Goal: Task Accomplishment & Management: Use online tool/utility

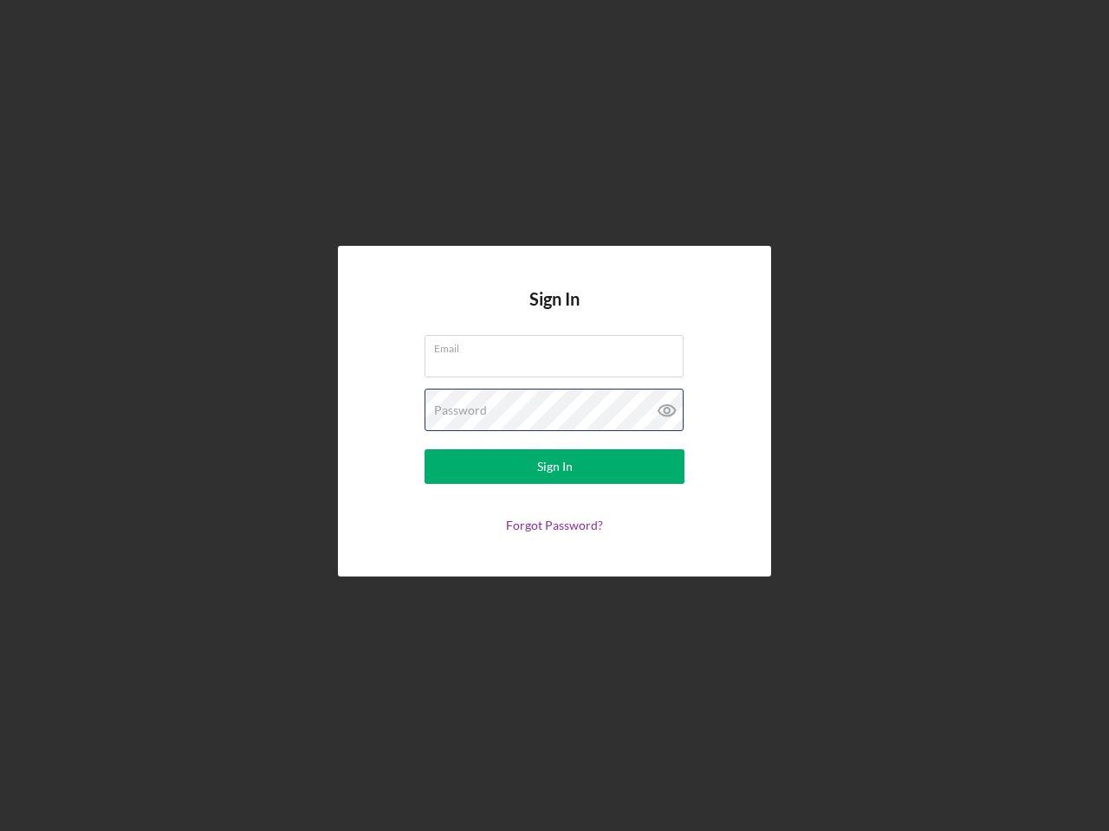
click at [554, 416] on div "Password" at bounding box center [554, 410] width 260 height 43
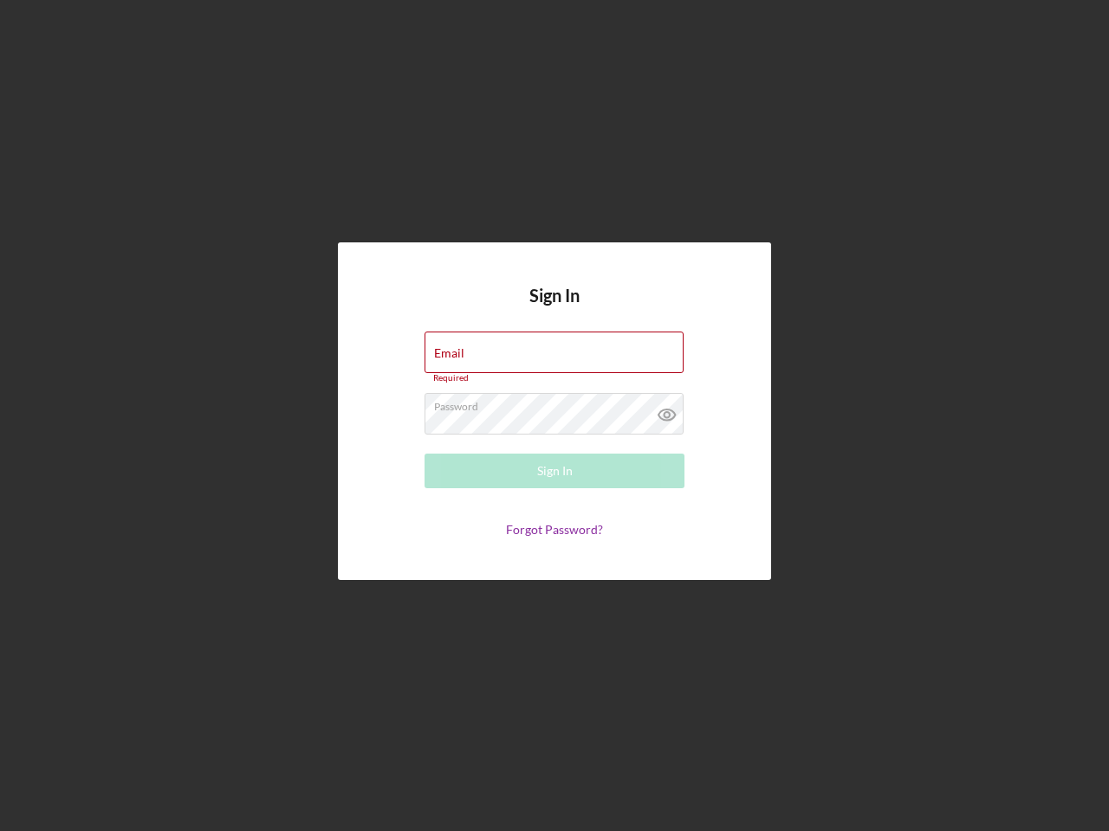
click at [667, 411] on icon at bounding box center [666, 414] width 43 height 43
